Goal: Entertainment & Leisure: Consume media (video, audio)

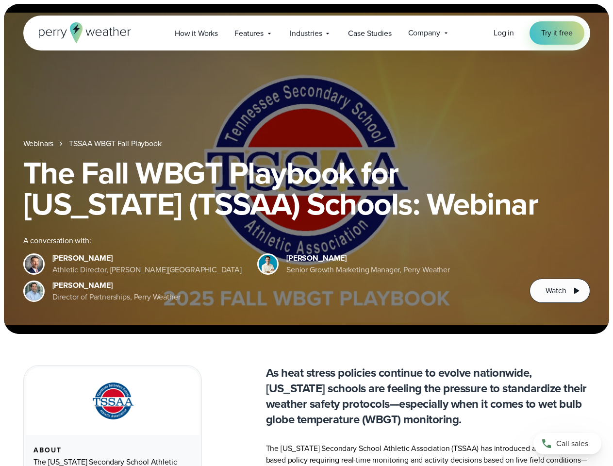
click at [306, 233] on div "The Fall WBGT Playbook for [US_STATE] (TSSAA) Schools: Webinar A conversation w…" at bounding box center [306, 230] width 567 height 146
click at [306, 33] on span "Industries" at bounding box center [306, 34] width 32 height 12
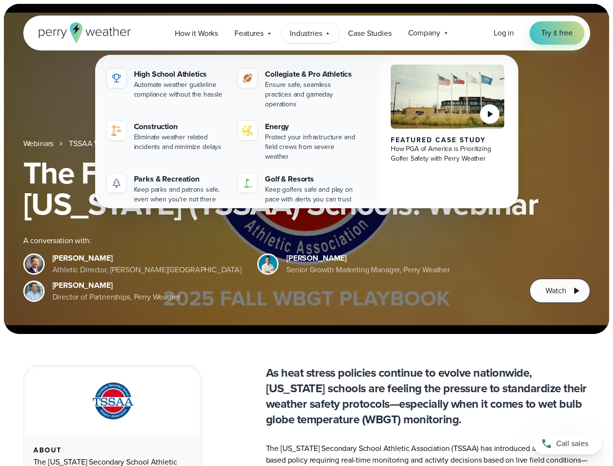
click at [306, 169] on h1 "The Fall WBGT Playbook for [US_STATE] (TSSAA) Schools: Webinar" at bounding box center [306, 188] width 567 height 62
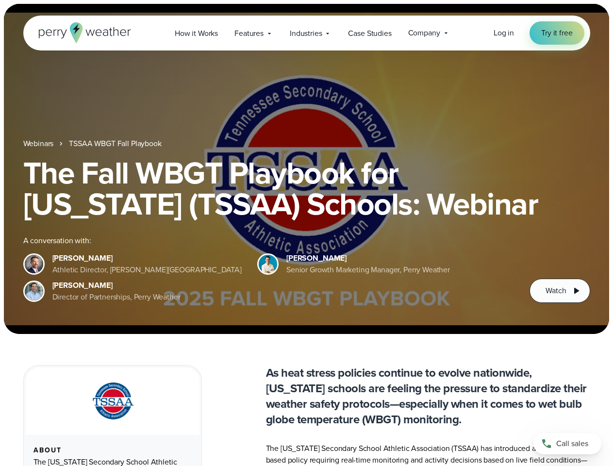
click at [116, 144] on link "TSSAA WBGT Fall Playbook" at bounding box center [115, 144] width 92 height 12
click at [560, 291] on span "Watch" at bounding box center [556, 291] width 20 height 12
